Goal: Information Seeking & Learning: Check status

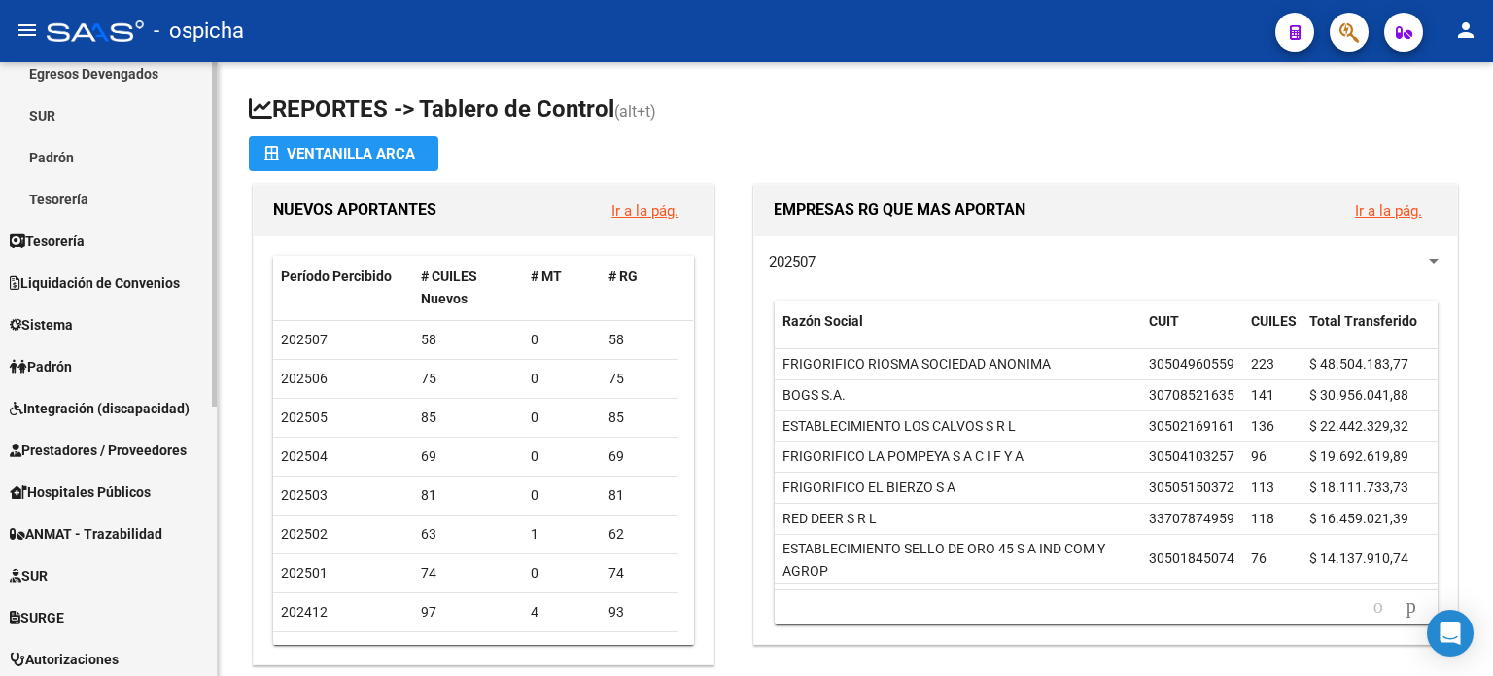
scroll to position [292, 0]
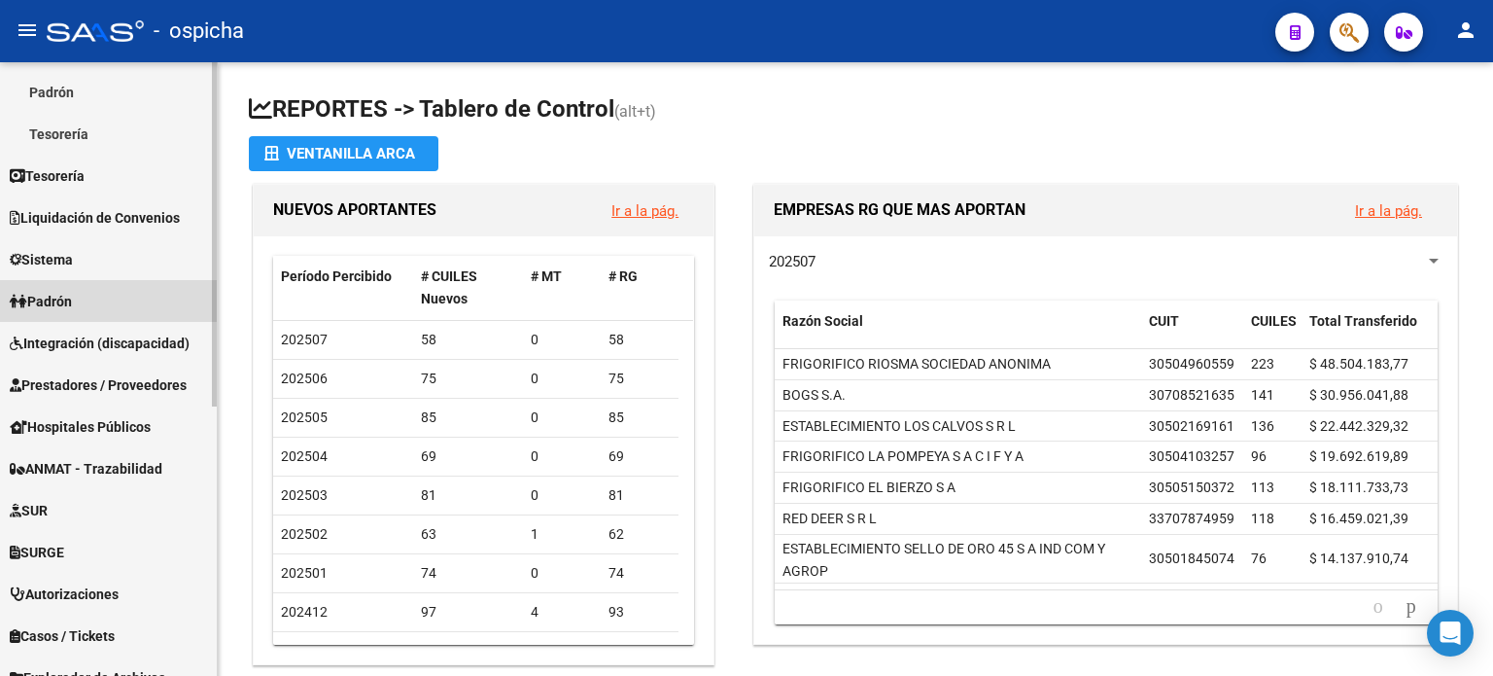
click at [69, 302] on span "Padrón" at bounding box center [41, 301] width 62 height 21
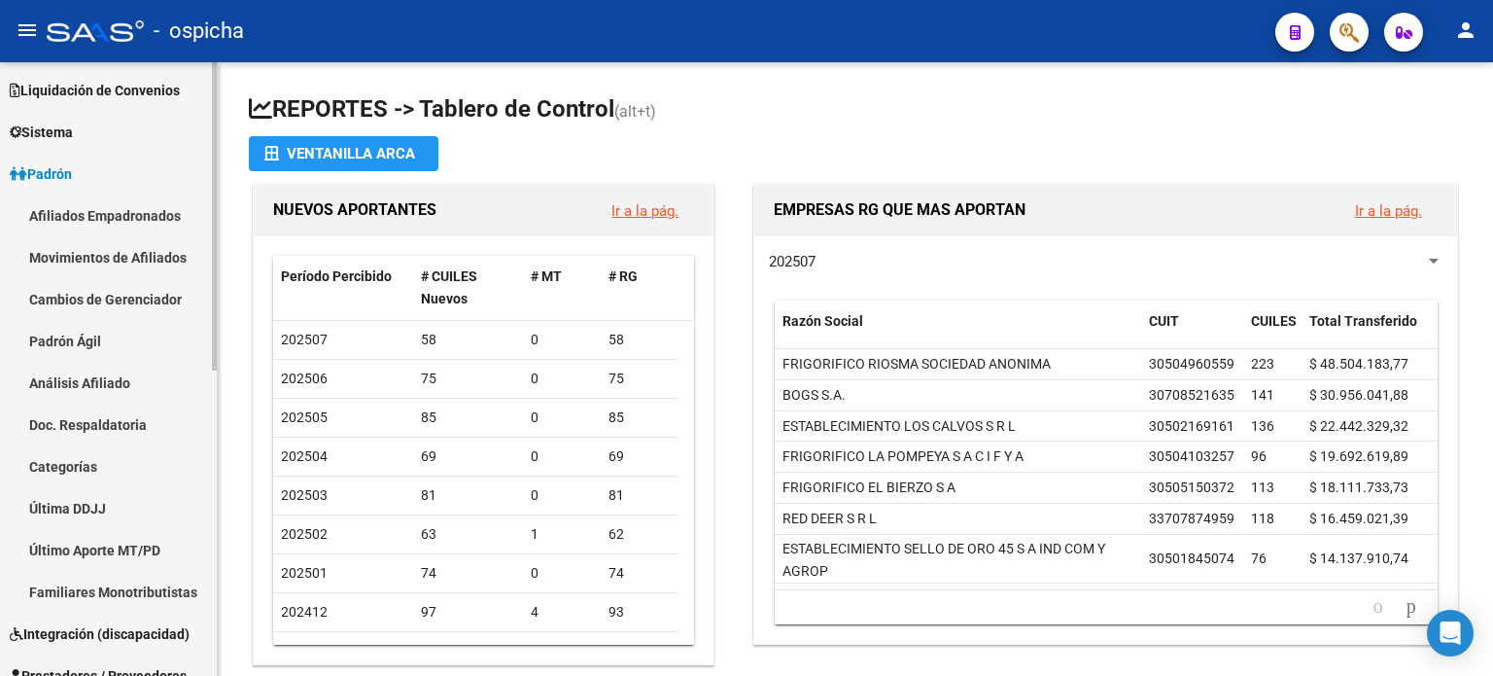
scroll to position [97, 0]
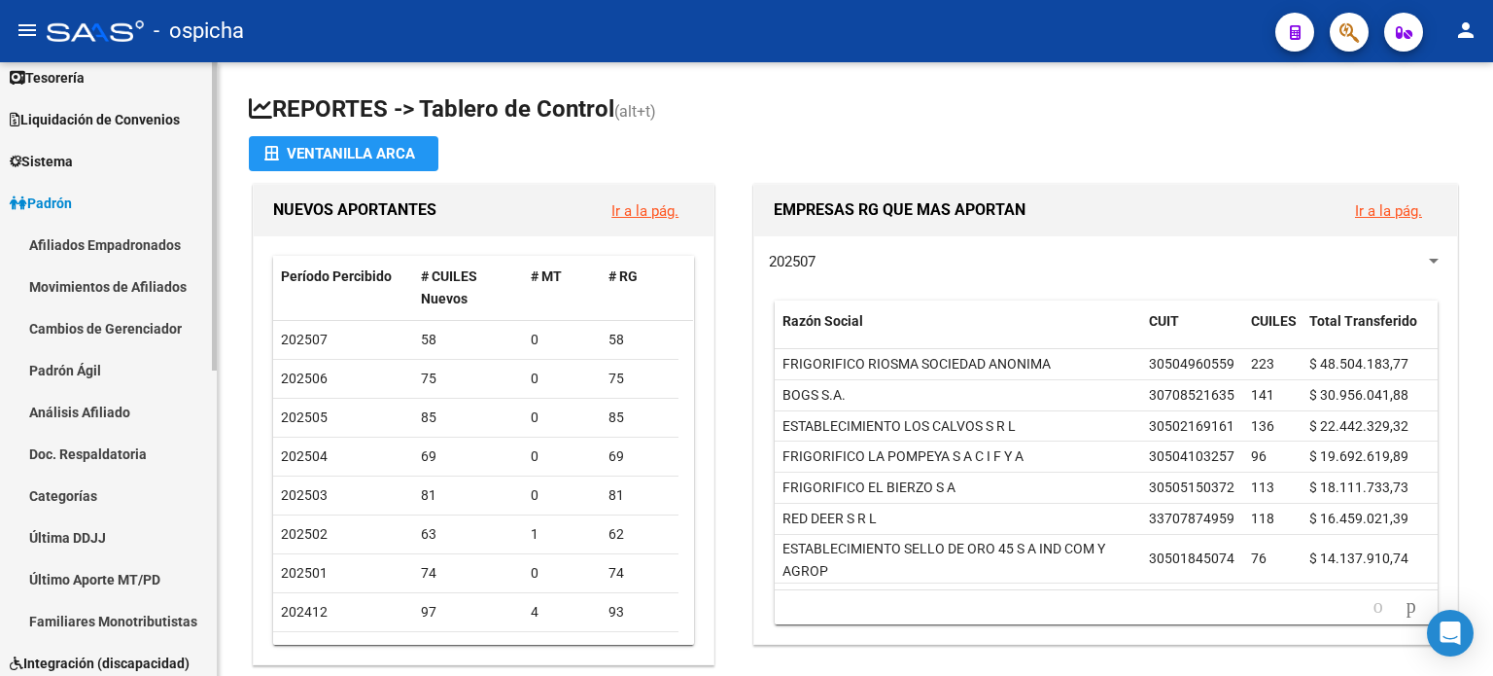
click at [120, 244] on link "Afiliados Empadronados" at bounding box center [108, 245] width 217 height 42
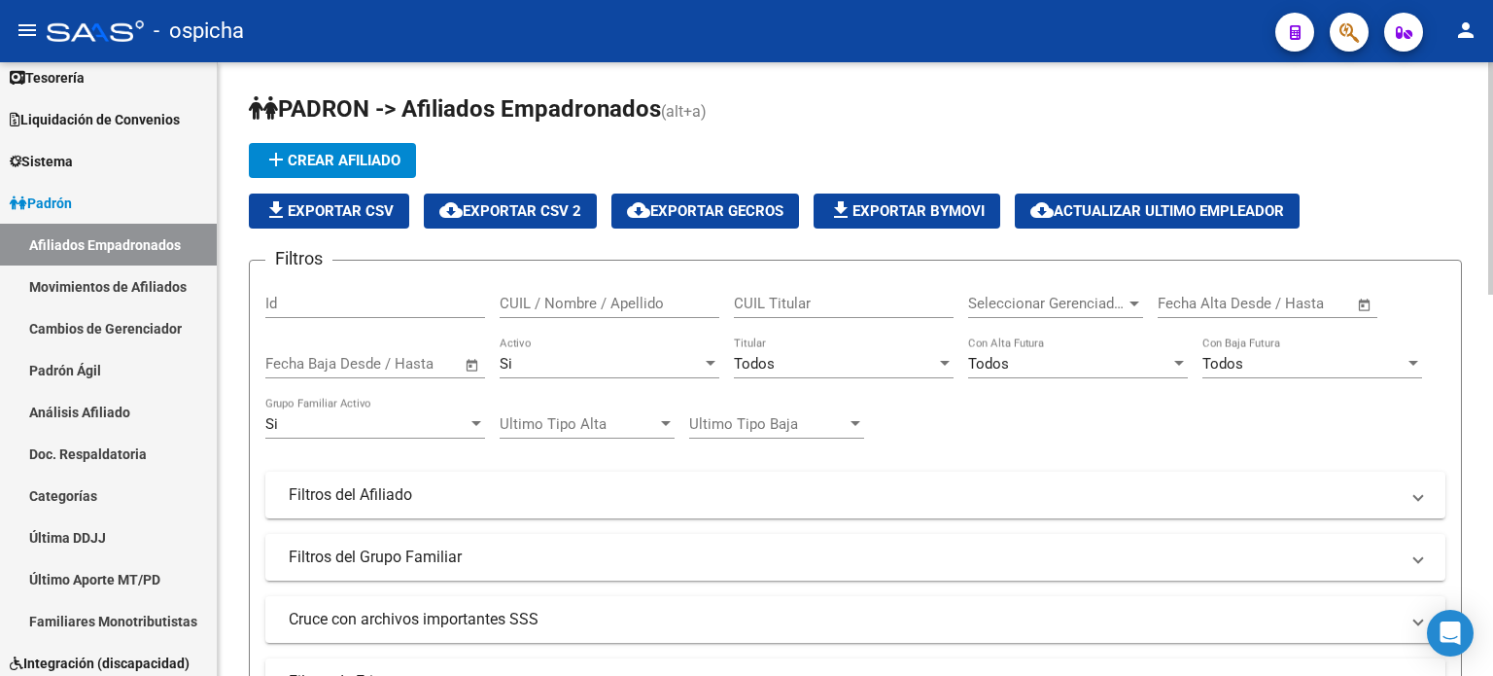
click at [590, 297] on input "CUIL / Nombre / Apellido" at bounding box center [610, 303] width 220 height 17
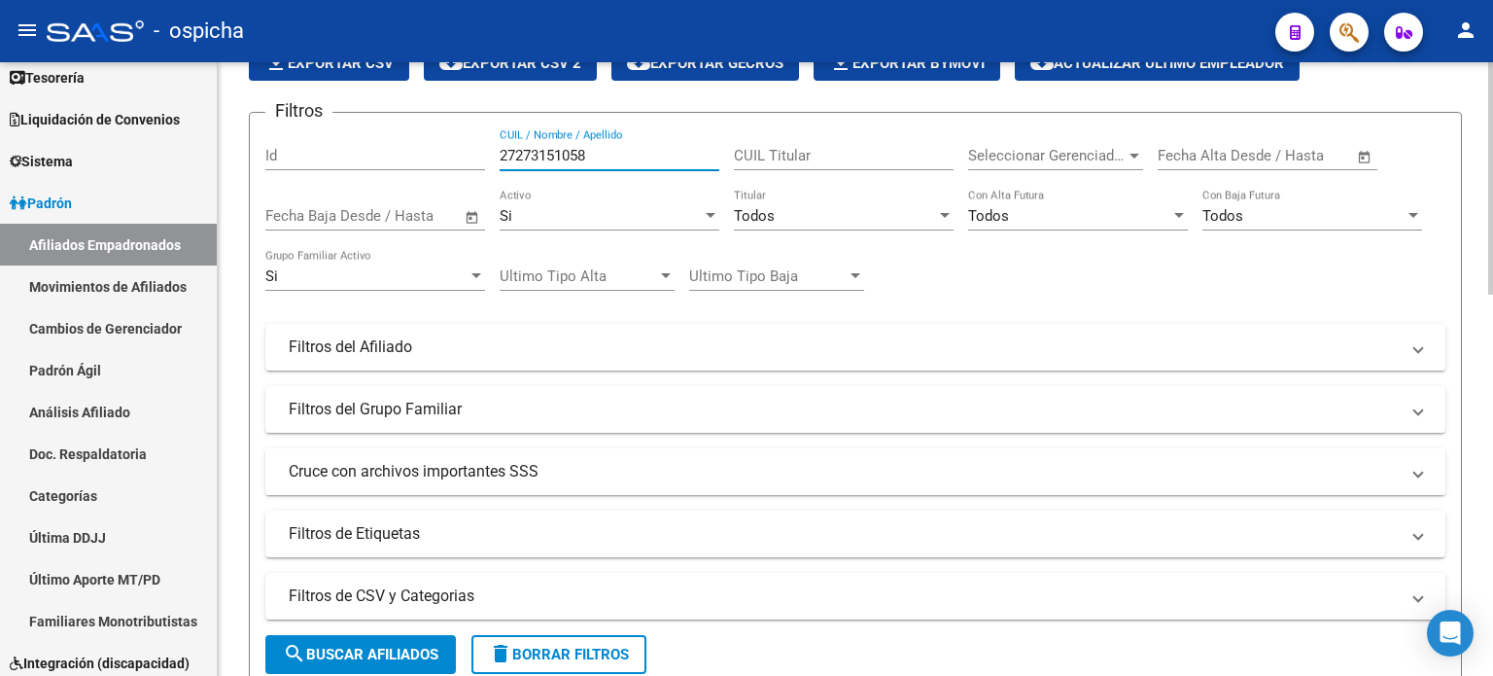
scroll to position [194, 0]
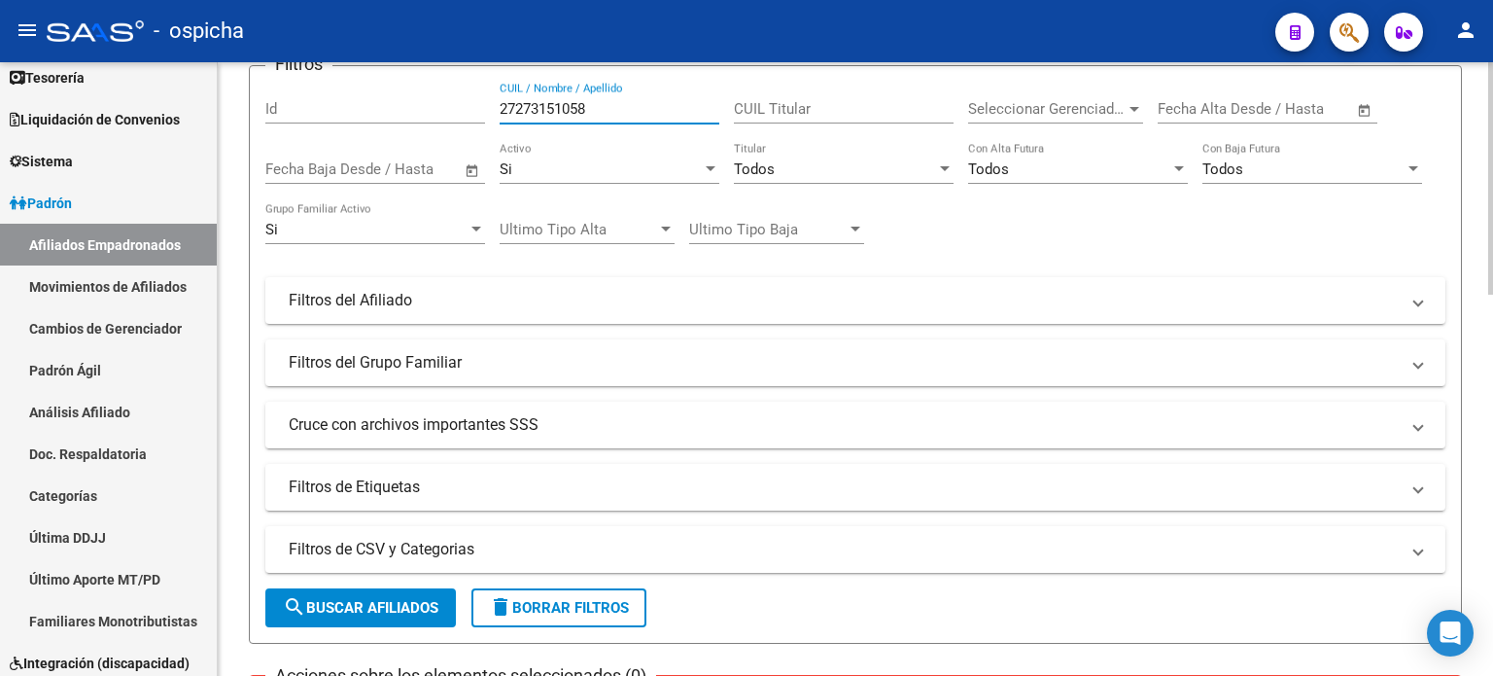
type input "27273151058"
click at [385, 616] on button "search Buscar Afiliados" at bounding box center [360, 607] width 191 height 39
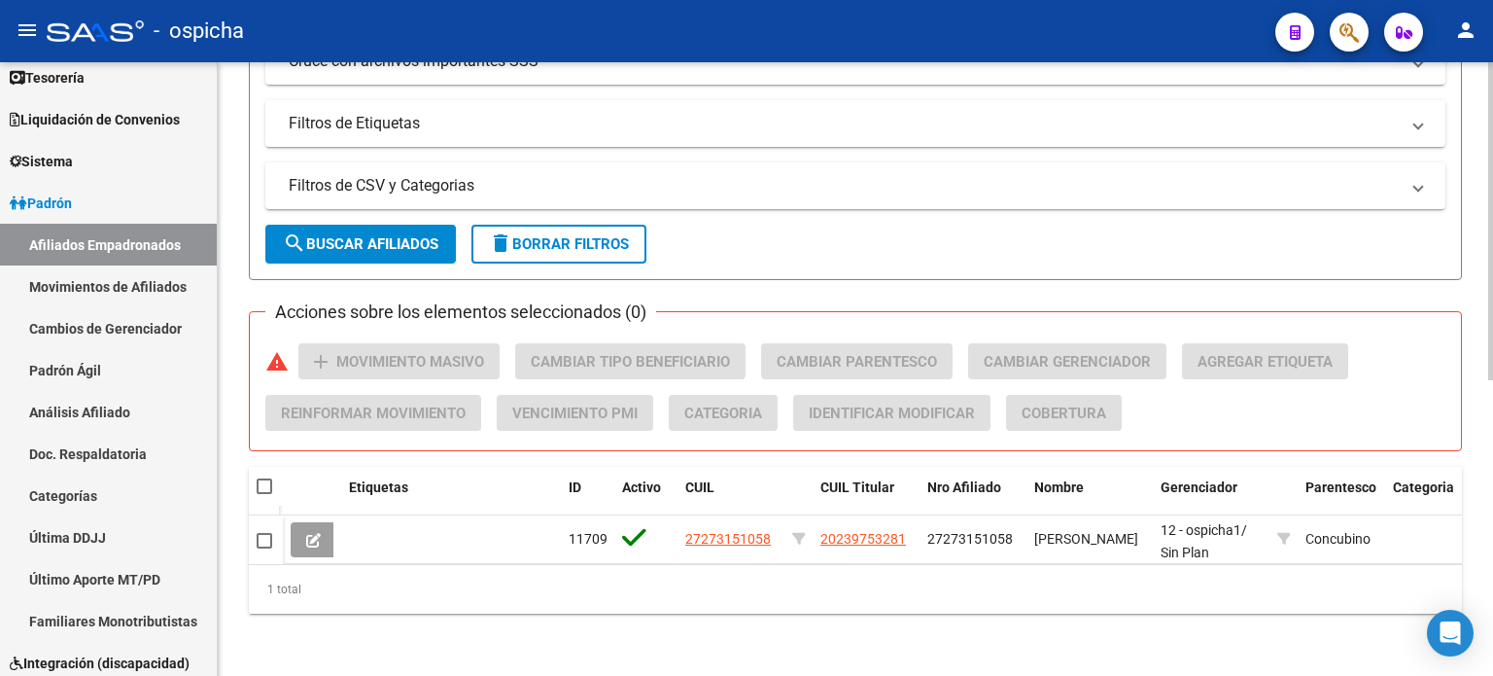
scroll to position [570, 0]
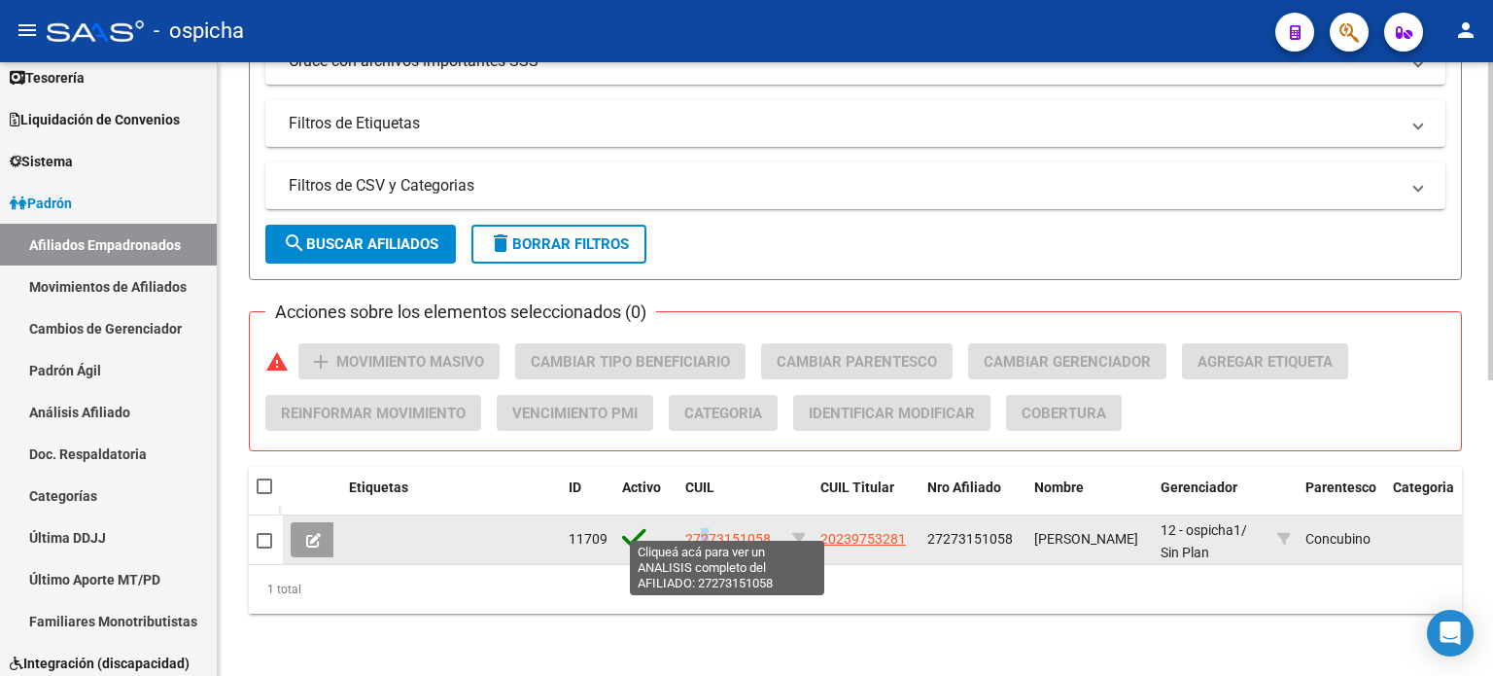
click at [704, 531] on span "27273151058" at bounding box center [728, 539] width 86 height 16
copy span "2"
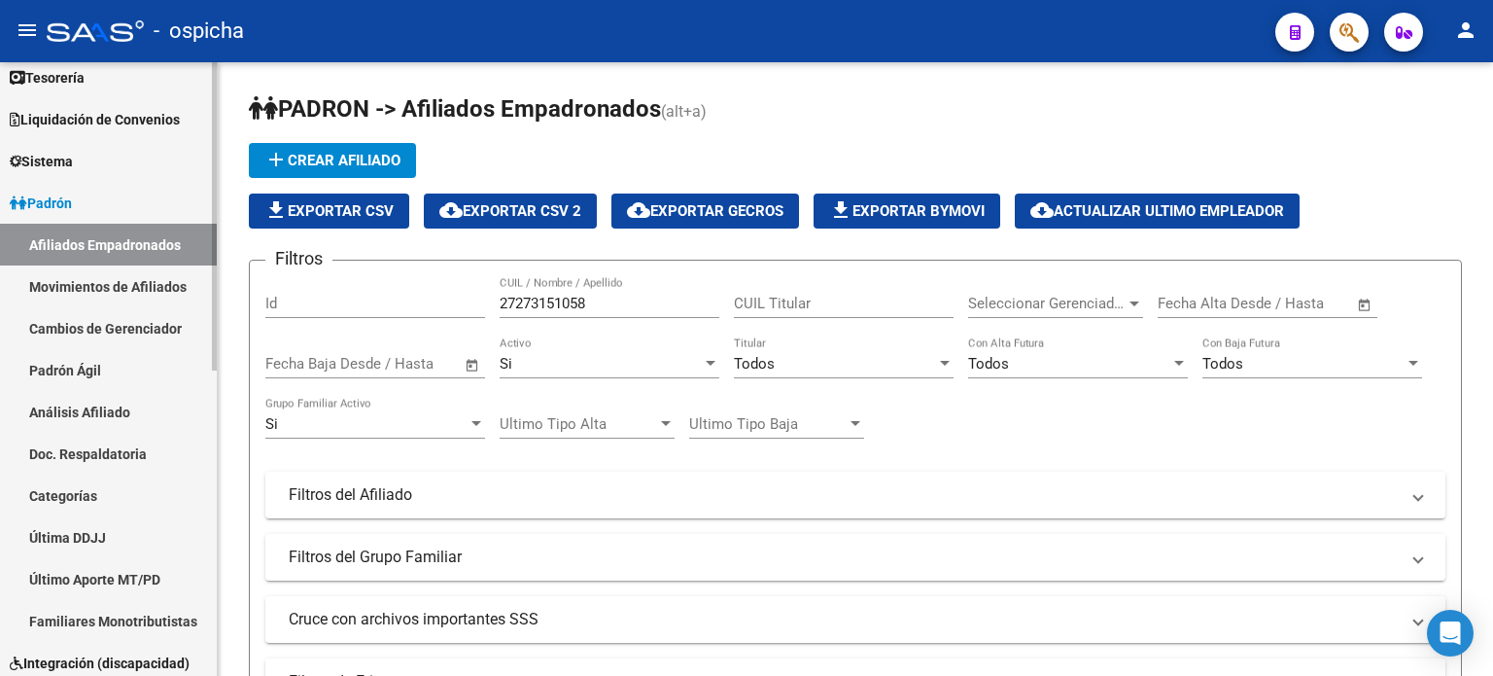
scroll to position [0, 0]
